Goal: Task Accomplishment & Management: Complete application form

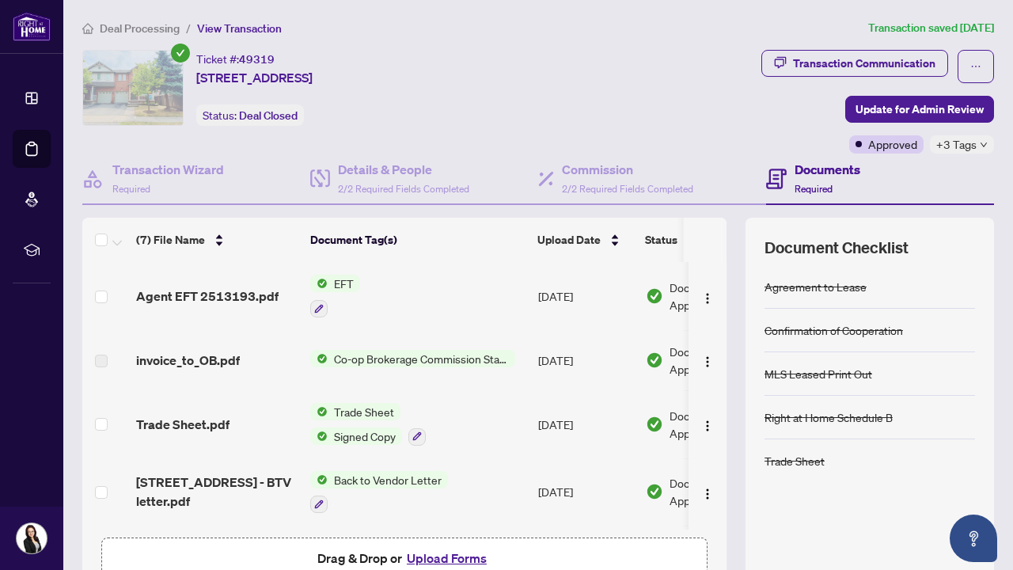
click at [146, 28] on span "Deal Processing" at bounding box center [140, 28] width 80 height 14
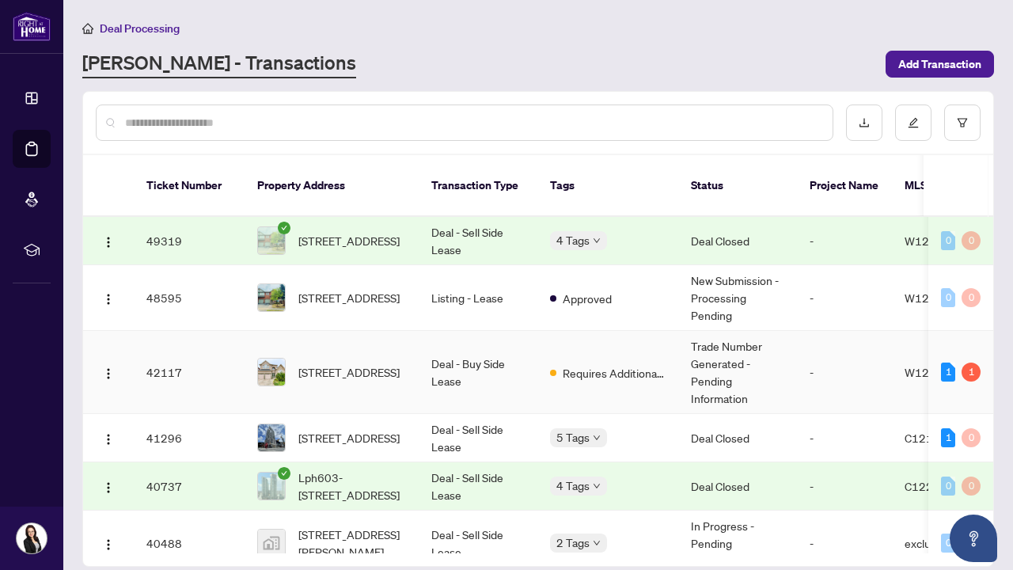
click at [566, 364] on span "Requires Additional Docs" at bounding box center [613, 372] width 103 height 17
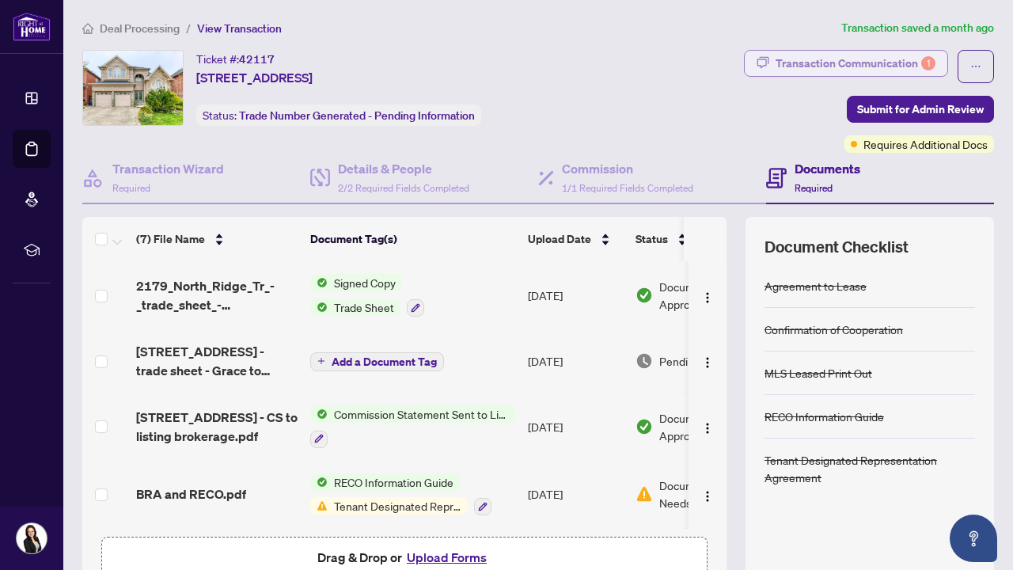
click at [896, 63] on div "Transaction Communication 1" at bounding box center [855, 63] width 160 height 25
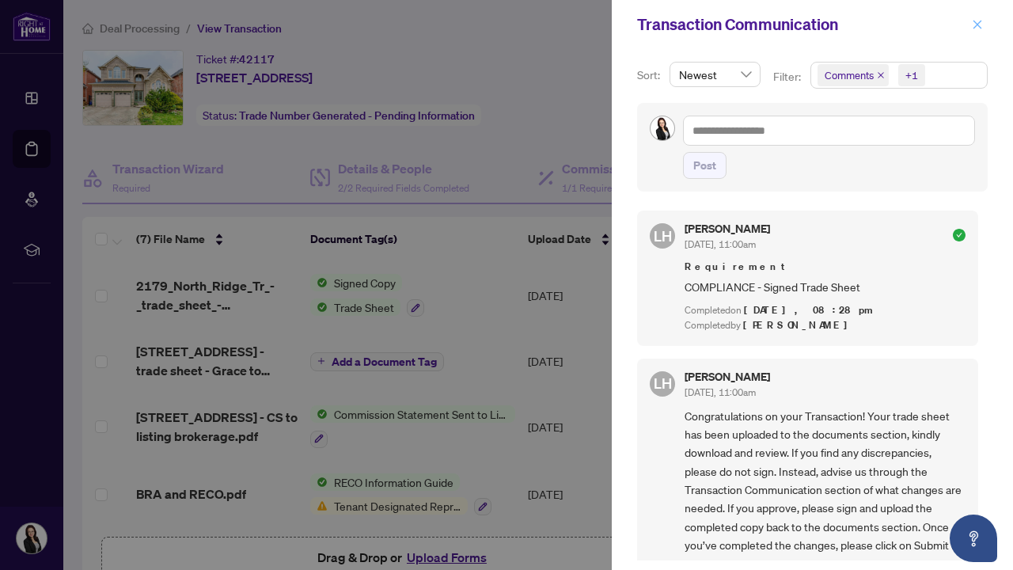
click at [976, 21] on icon "close" at bounding box center [976, 24] width 11 height 11
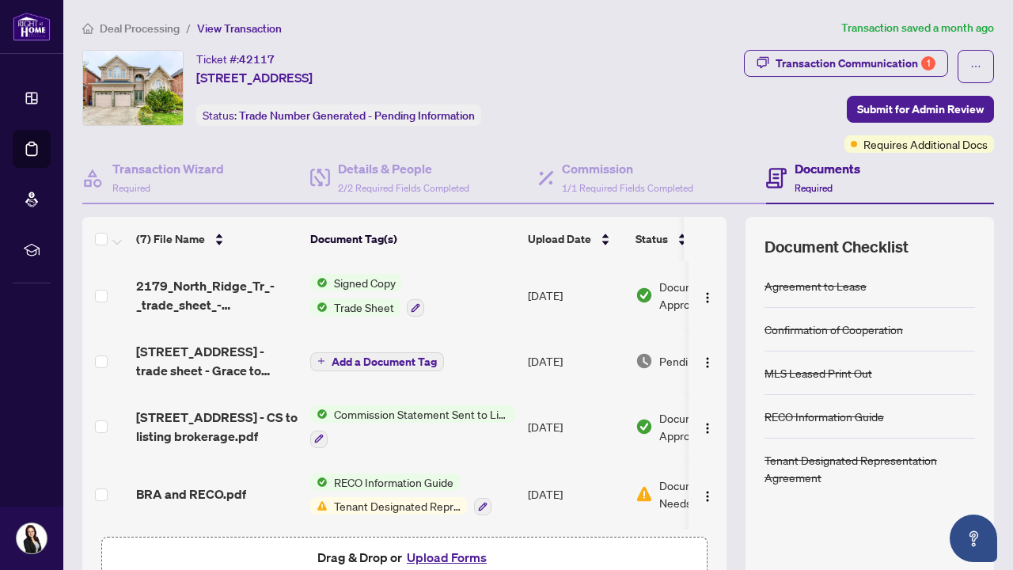
click at [351, 284] on span "Signed Copy" at bounding box center [365, 282] width 74 height 17
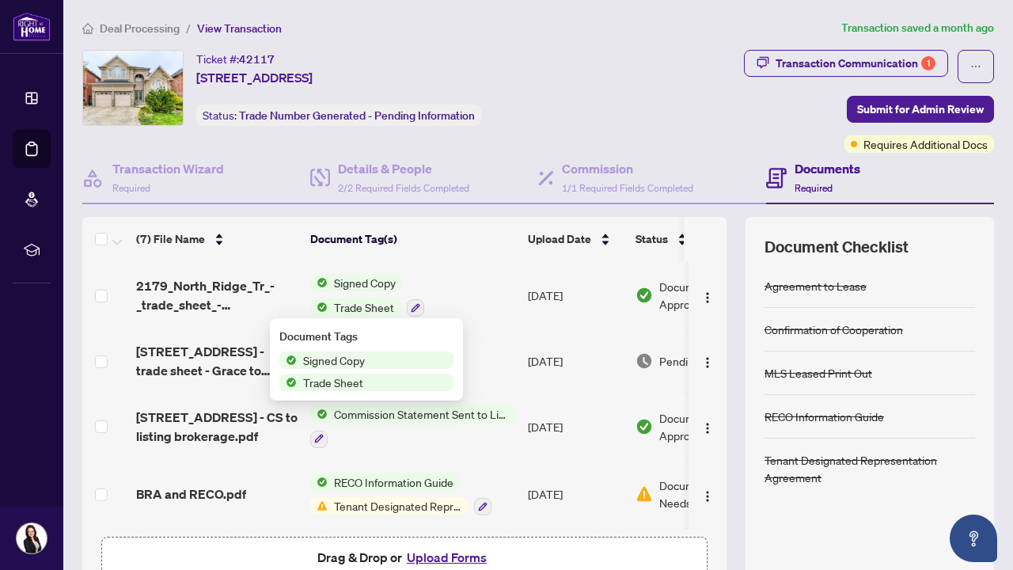
click at [360, 290] on span "Signed Copy" at bounding box center [365, 282] width 74 height 17
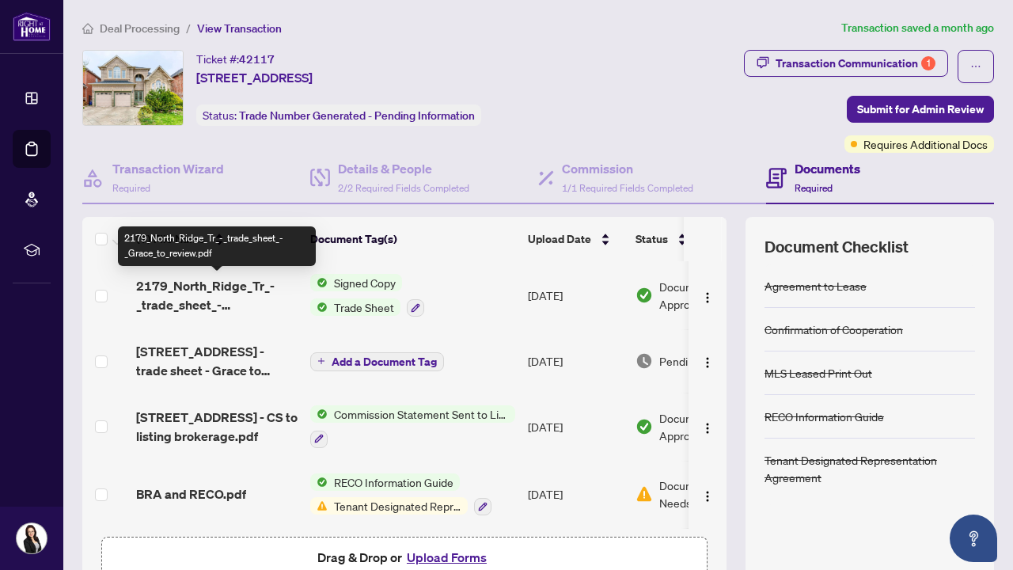
click at [185, 290] on span "2179_North_Ridge_Tr_-_trade_sheet_-_Grace_to_review.pdf" at bounding box center [216, 295] width 161 height 38
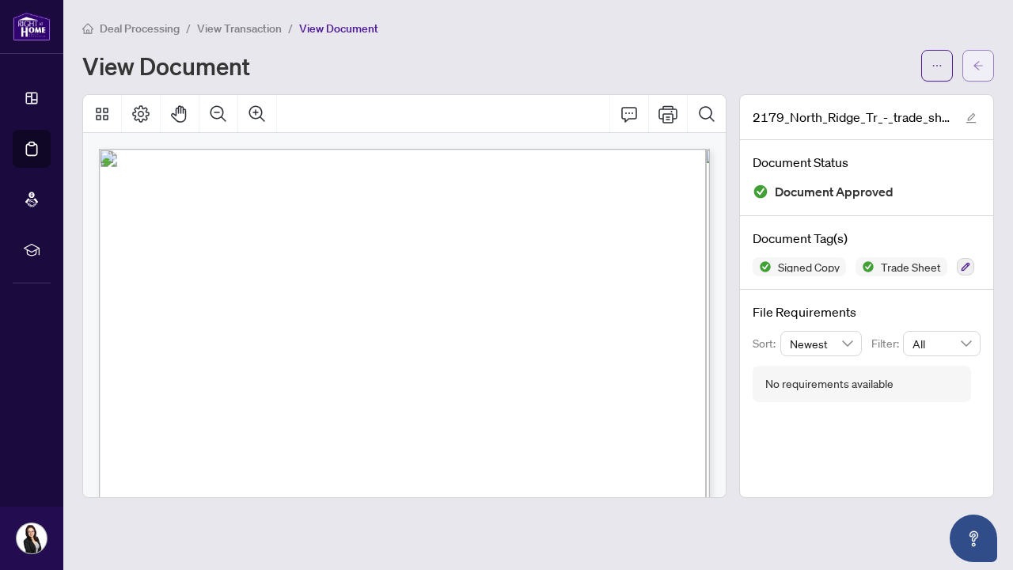
click at [975, 62] on icon "arrow-left" at bounding box center [977, 65] width 11 height 11
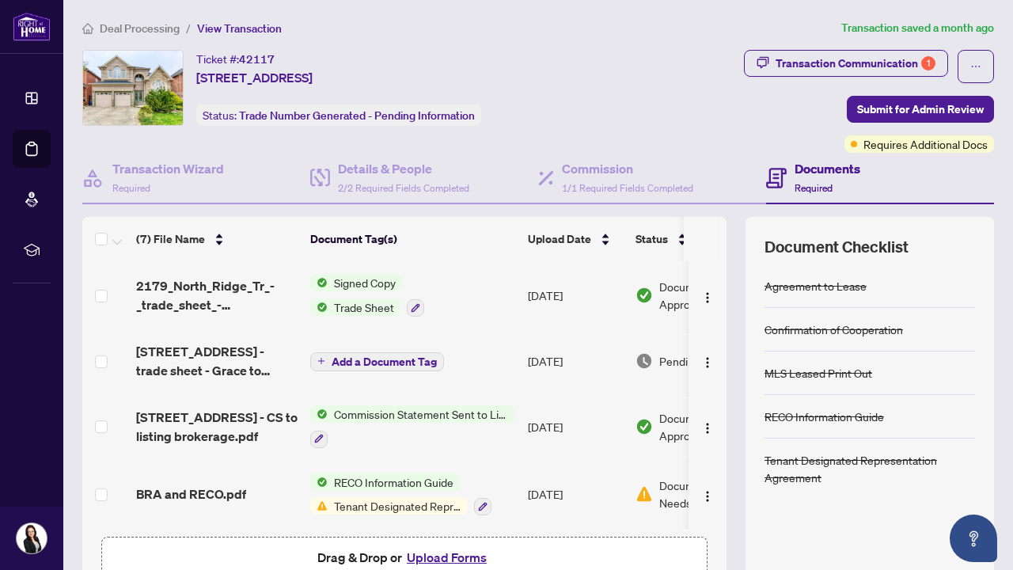
click at [141, 32] on span "Deal Processing" at bounding box center [140, 28] width 80 height 14
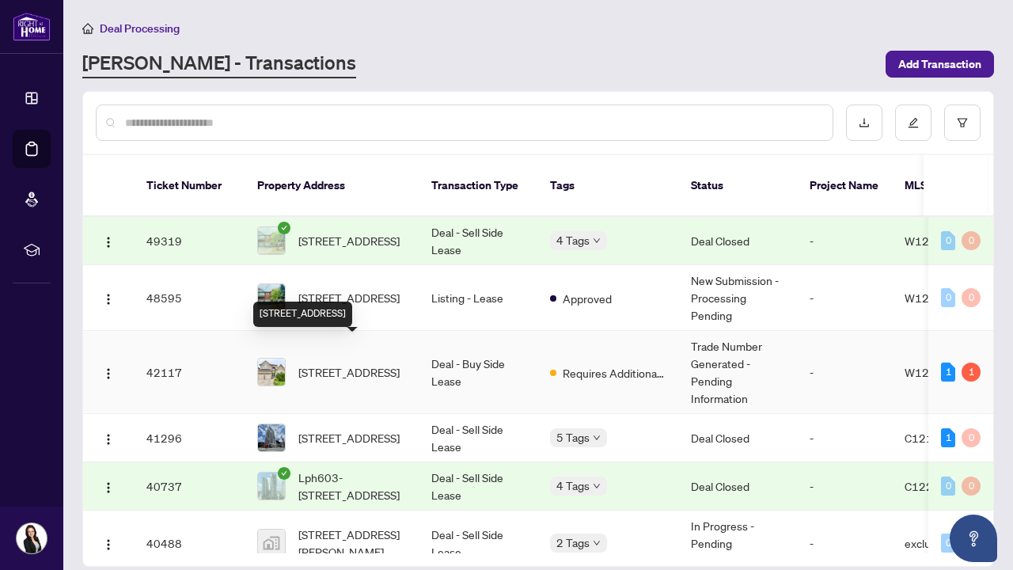
click at [340, 363] on span "[STREET_ADDRESS]" at bounding box center [348, 371] width 101 height 17
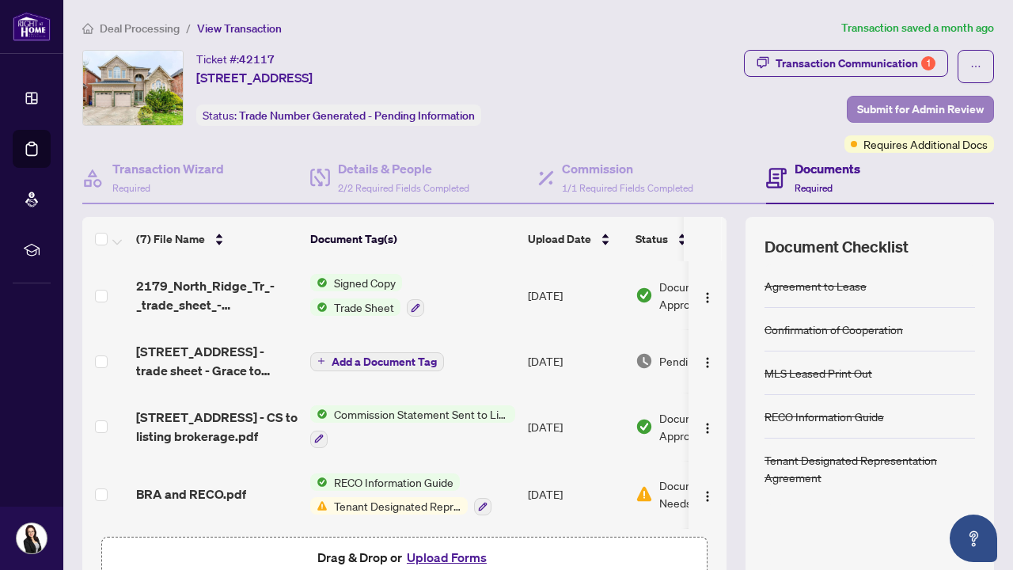
click at [923, 108] on span "Submit for Admin Review" at bounding box center [920, 109] width 127 height 25
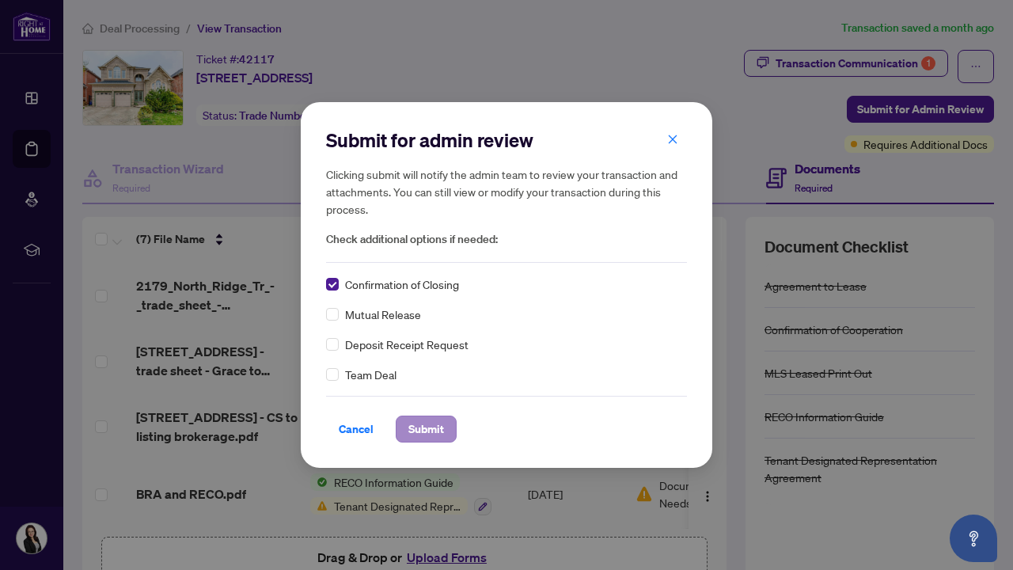
click at [421, 436] on span "Submit" at bounding box center [426, 428] width 36 height 25
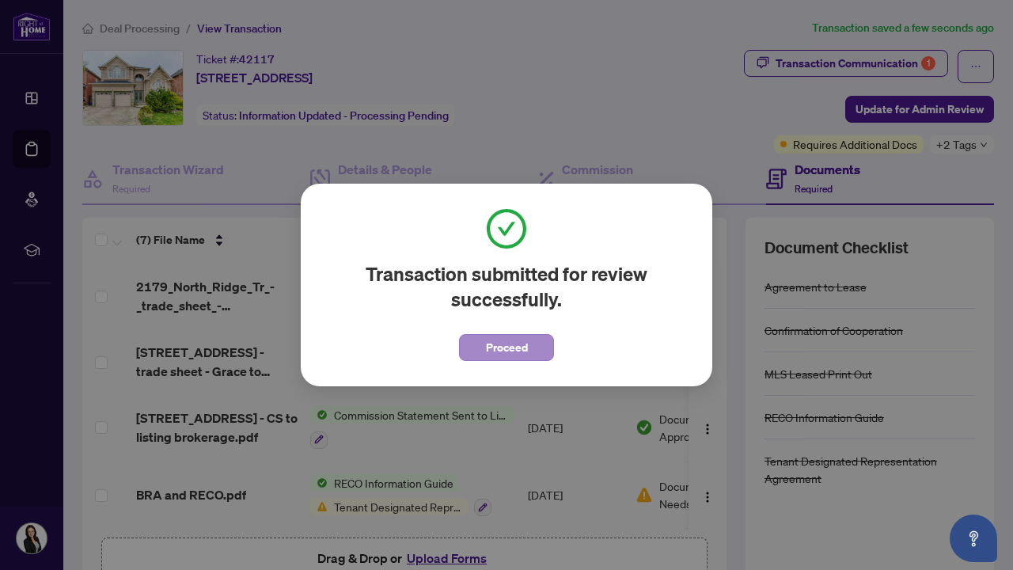
click at [508, 348] on span "Proceed" at bounding box center [507, 347] width 42 height 25
